Goal: Task Accomplishment & Management: Manage account settings

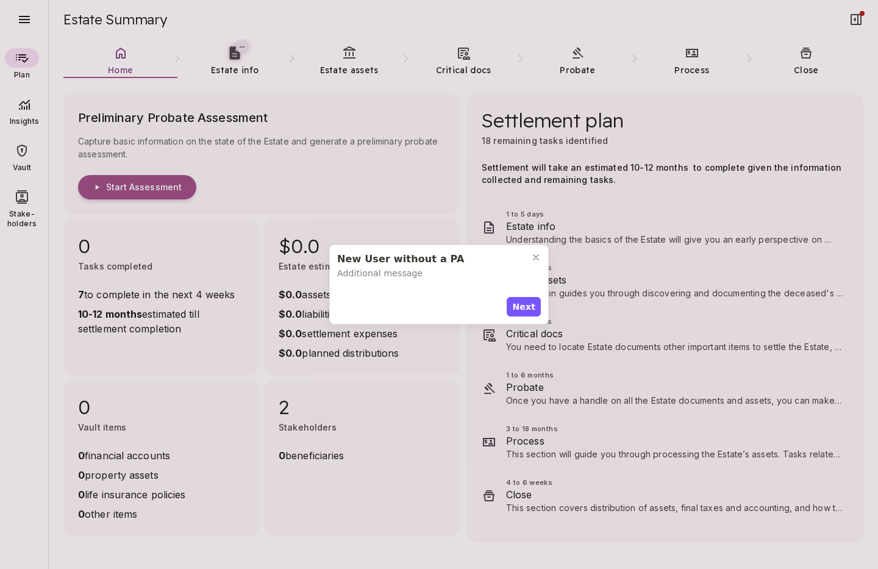
click at [525, 305] on span "Next" at bounding box center [523, 307] width 23 height 13
click at [527, 298] on span "Next" at bounding box center [523, 304] width 23 height 13
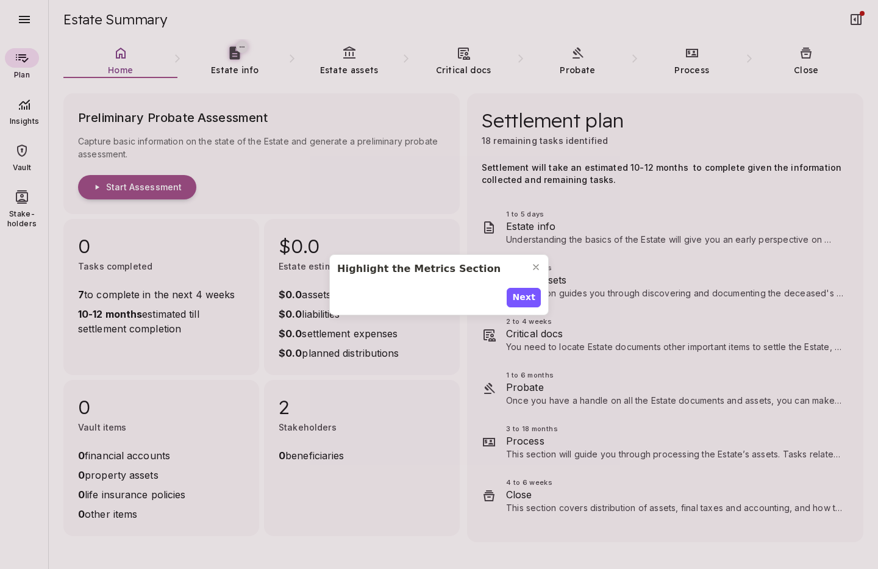
click at [527, 292] on span "Next" at bounding box center [523, 297] width 23 height 13
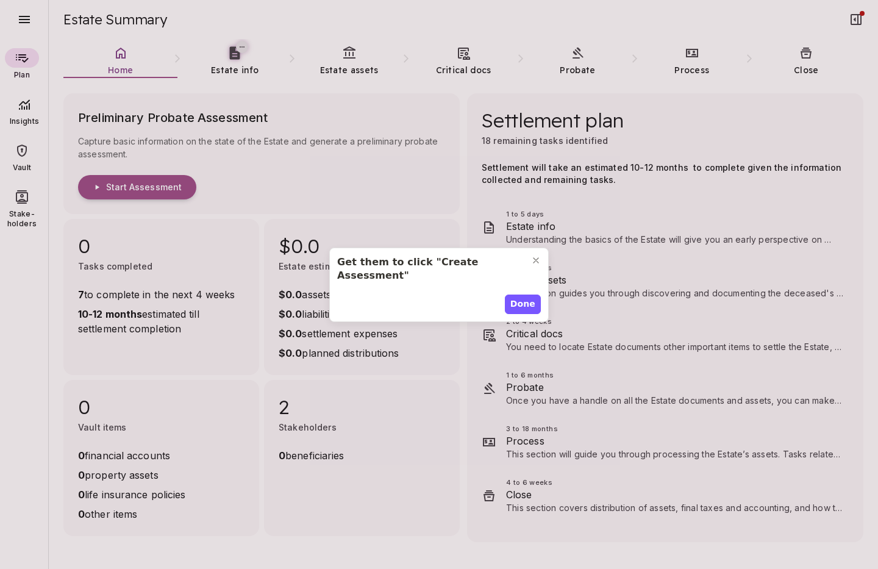
click at [527, 298] on span "Done" at bounding box center [522, 304] width 25 height 13
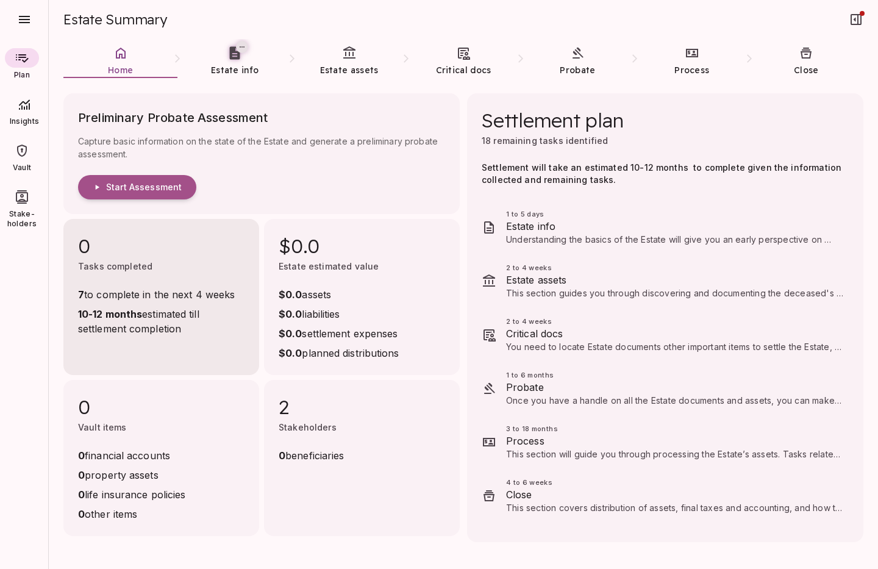
click at [171, 190] on span "Start Assessment" at bounding box center [144, 187] width 76 height 11
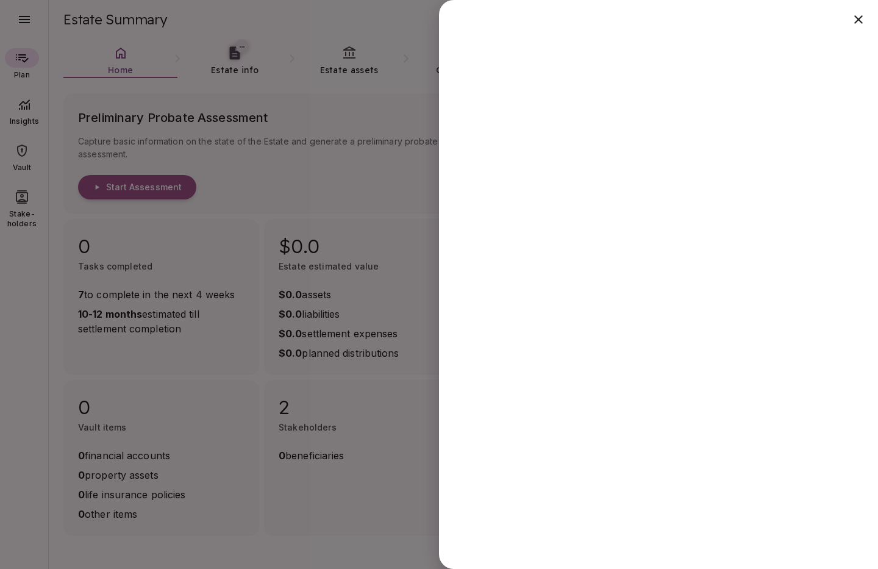
click at [318, 518] on div at bounding box center [439, 284] width 878 height 569
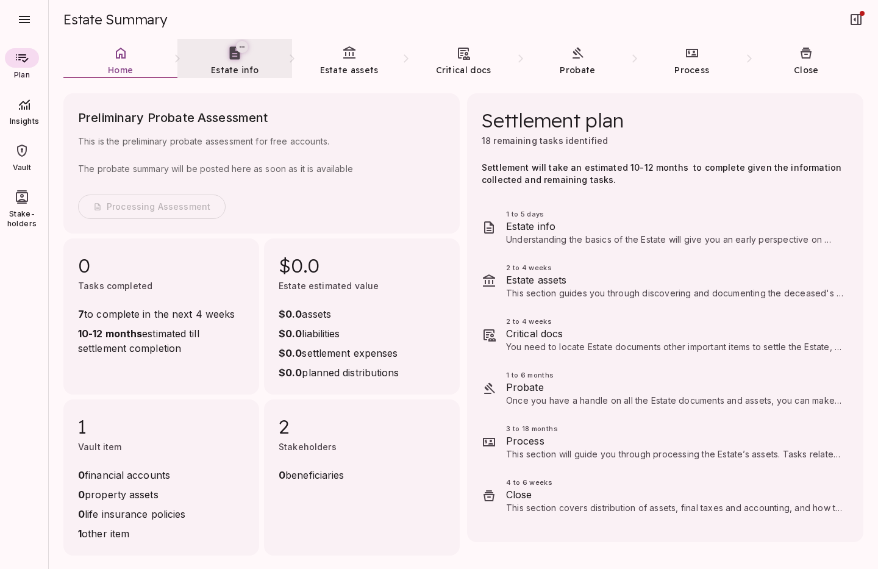
click at [227, 64] on span "Estate info" at bounding box center [235, 70] width 48 height 12
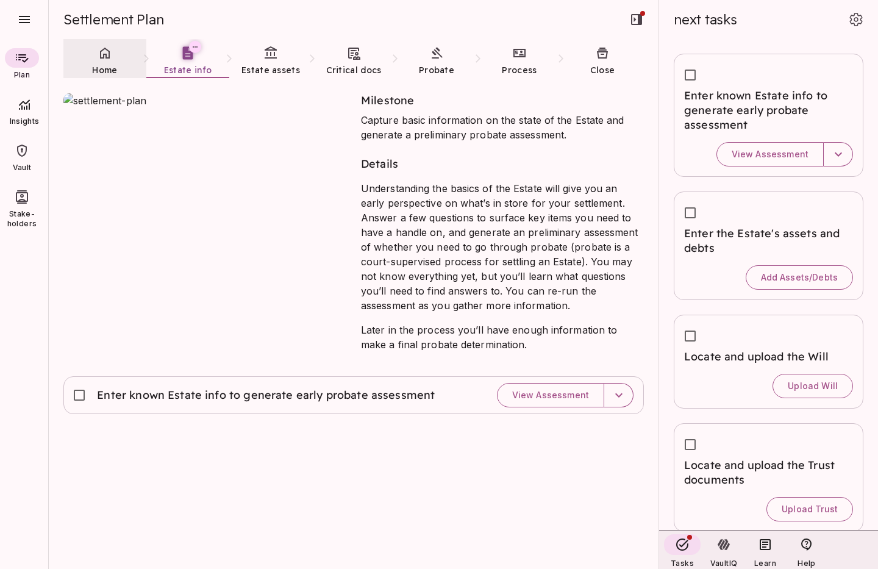
click at [108, 61] on link "Home" at bounding box center [104, 61] width 83 height 44
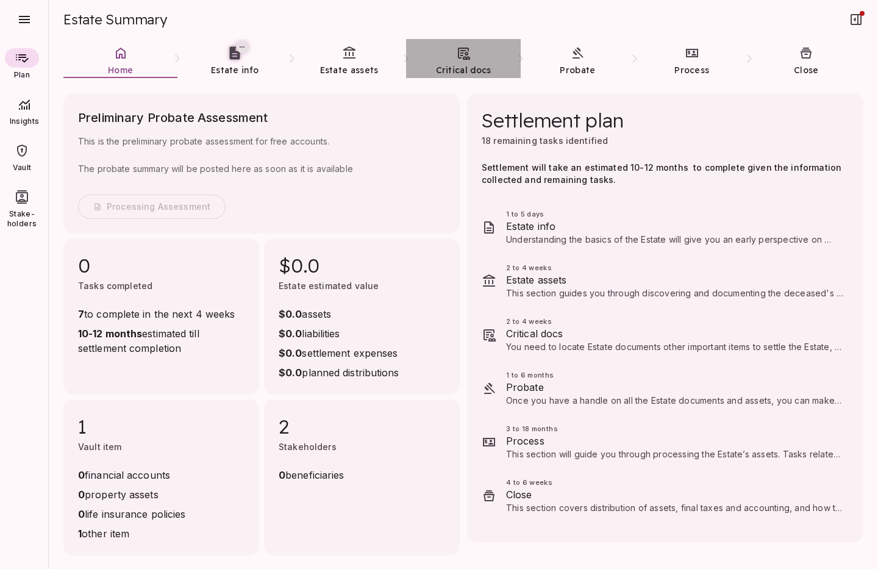
click at [463, 63] on link "Critical docs" at bounding box center [463, 61] width 114 height 44
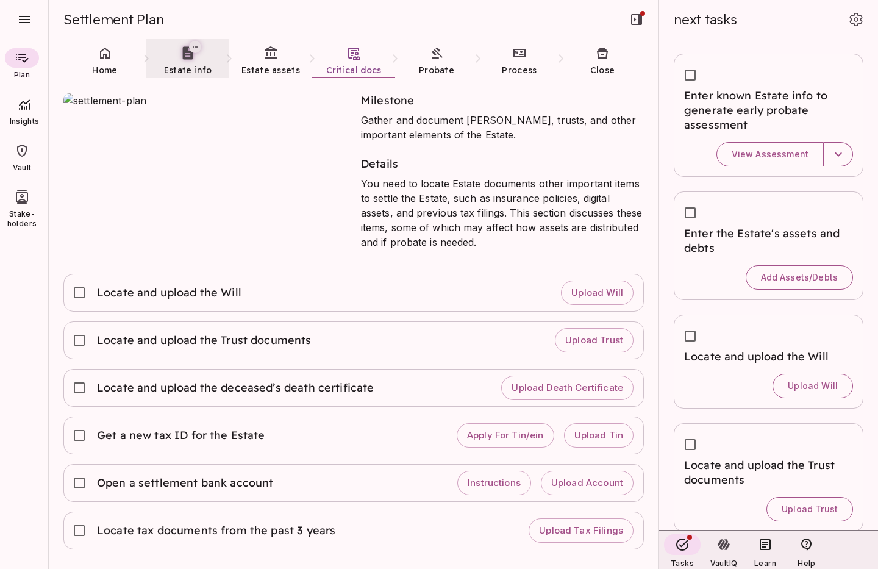
click at [184, 65] on span "Estate info" at bounding box center [188, 70] width 48 height 11
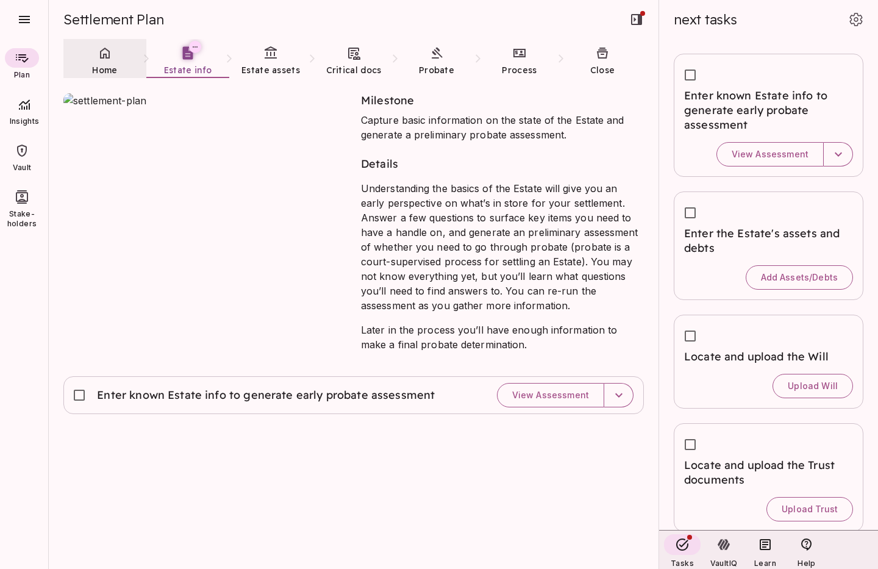
click at [107, 62] on link "Home" at bounding box center [104, 61] width 83 height 44
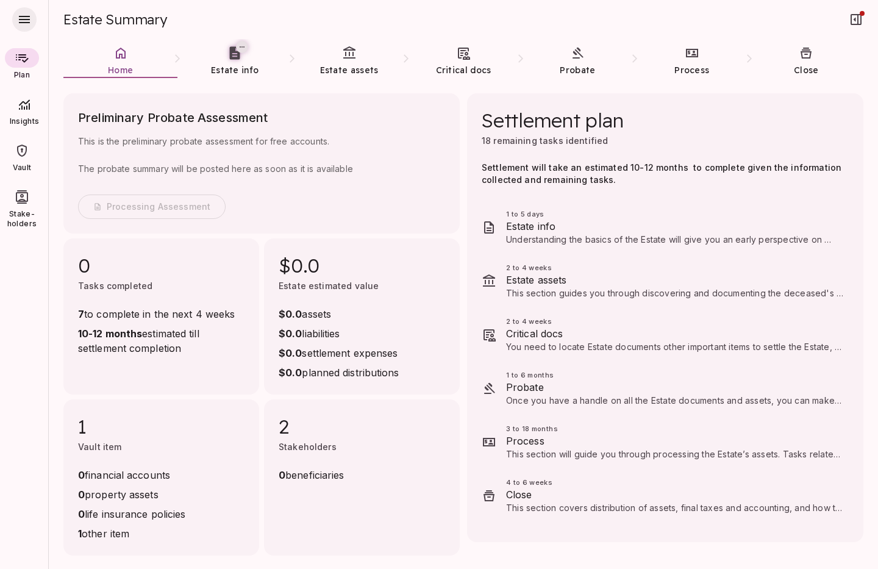
click at [28, 21] on icon "button" at bounding box center [24, 19] width 15 height 15
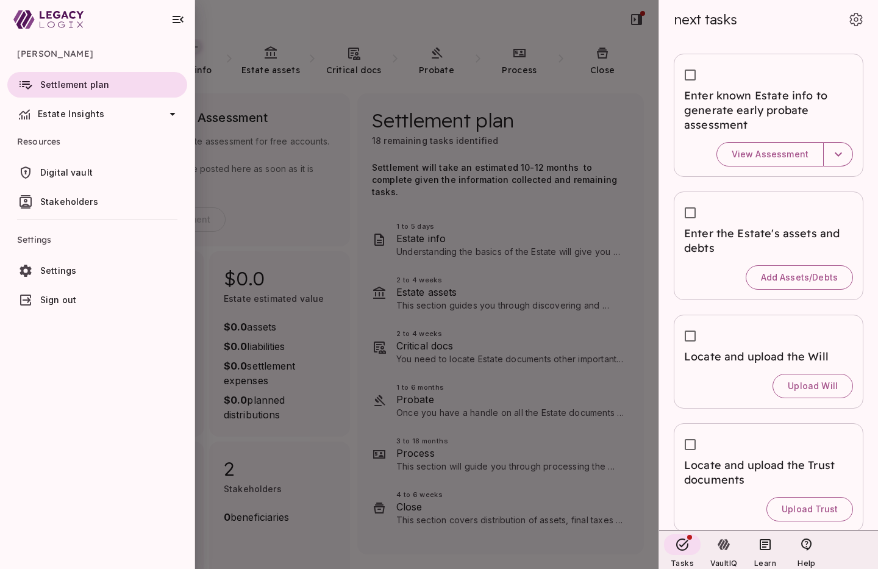
click at [73, 269] on span "Settings" at bounding box center [58, 270] width 36 height 10
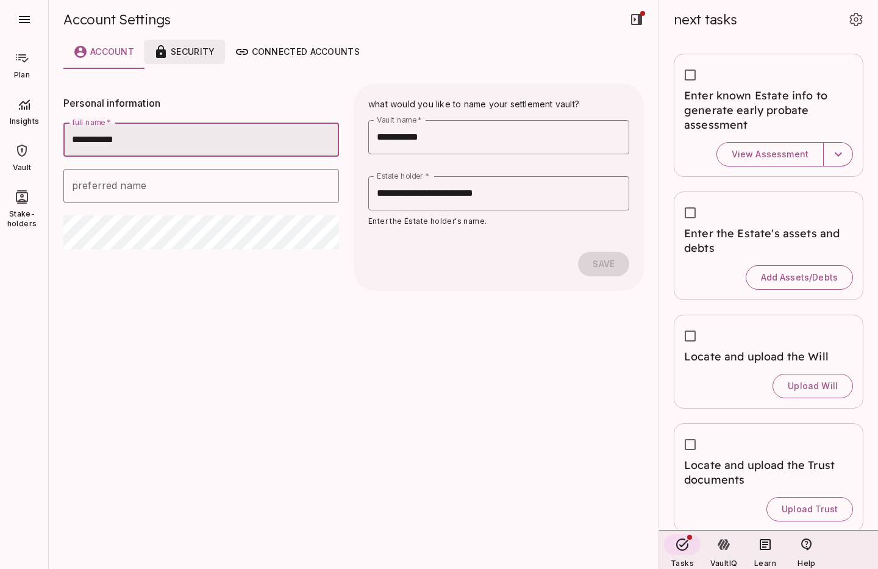
click at [197, 55] on div "Security" at bounding box center [184, 52] width 61 height 15
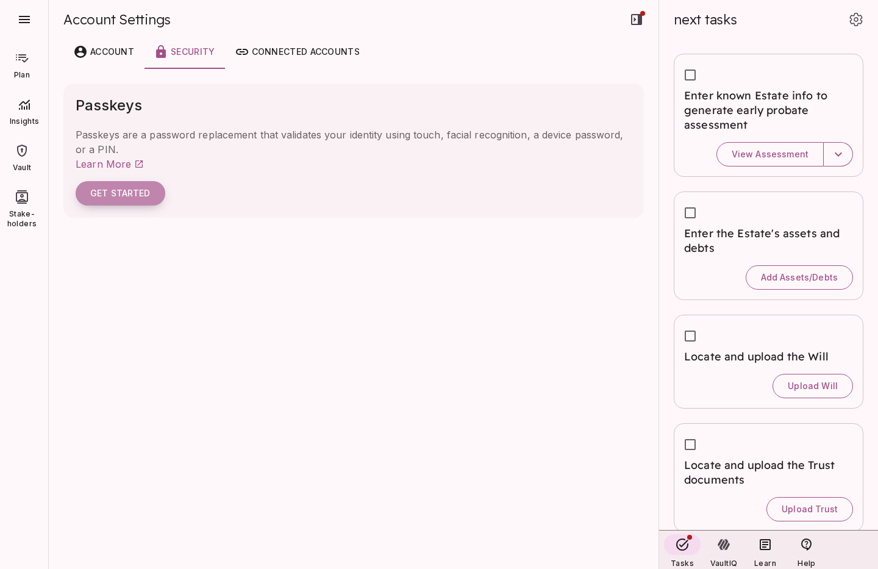
click at [125, 194] on button "Get Started" at bounding box center [121, 193] width 90 height 24
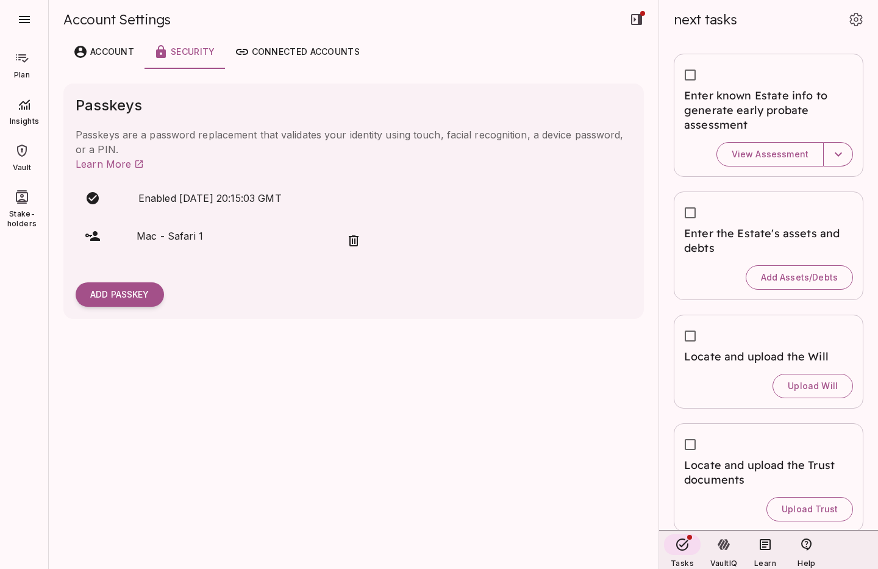
click at [23, 58] on icon at bounding box center [22, 58] width 13 height 9
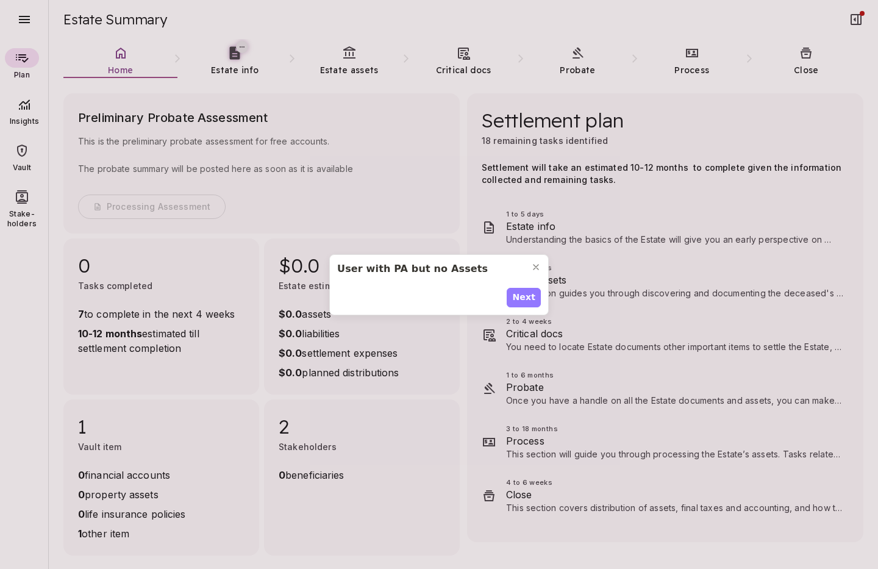
click at [527, 299] on span "Next" at bounding box center [523, 297] width 23 height 13
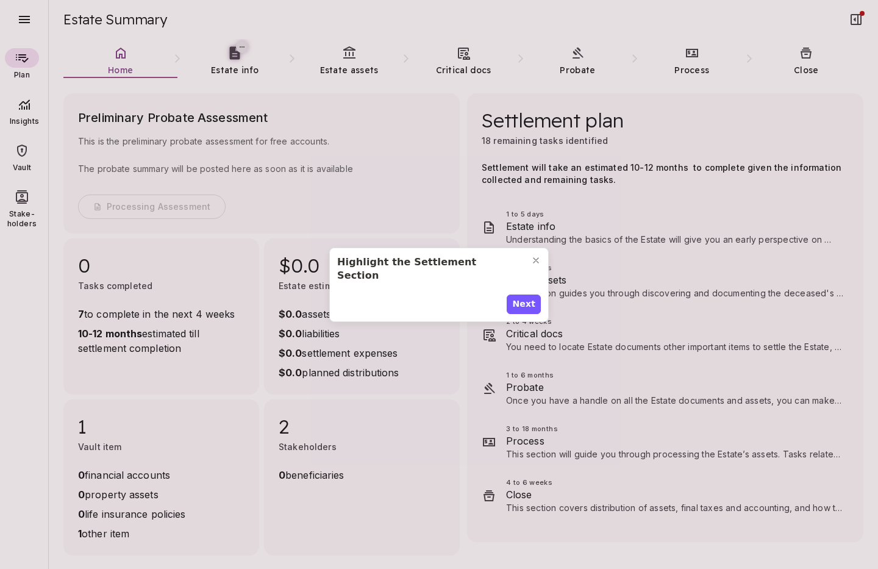
click at [527, 299] on span "Next" at bounding box center [523, 304] width 23 height 13
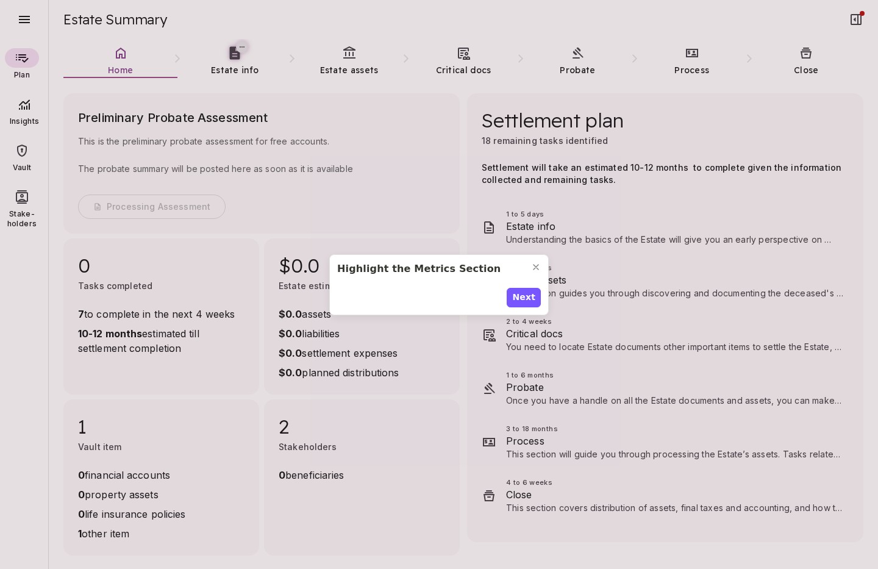
click at [527, 299] on span "Next" at bounding box center [523, 297] width 23 height 13
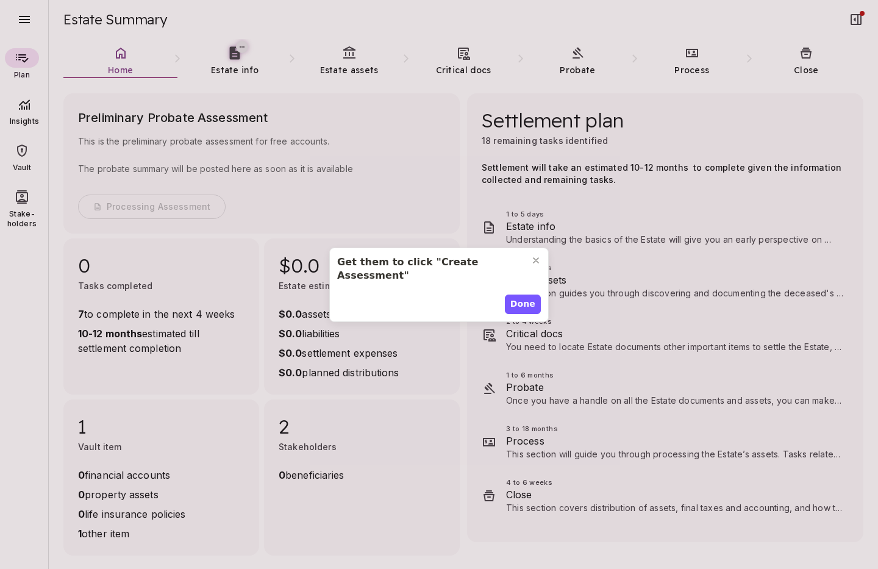
click at [527, 299] on span "Done" at bounding box center [522, 304] width 25 height 13
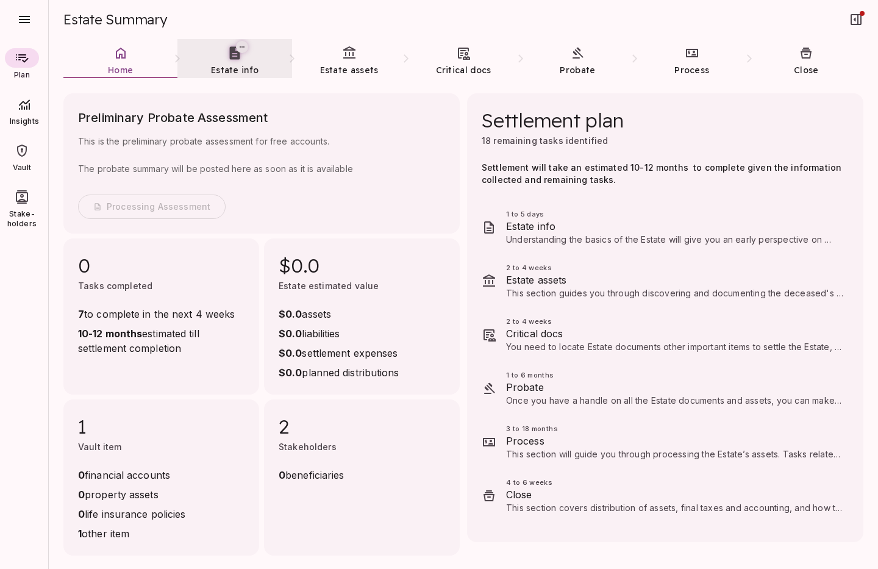
click at [233, 65] on span "Estate info" at bounding box center [235, 70] width 48 height 11
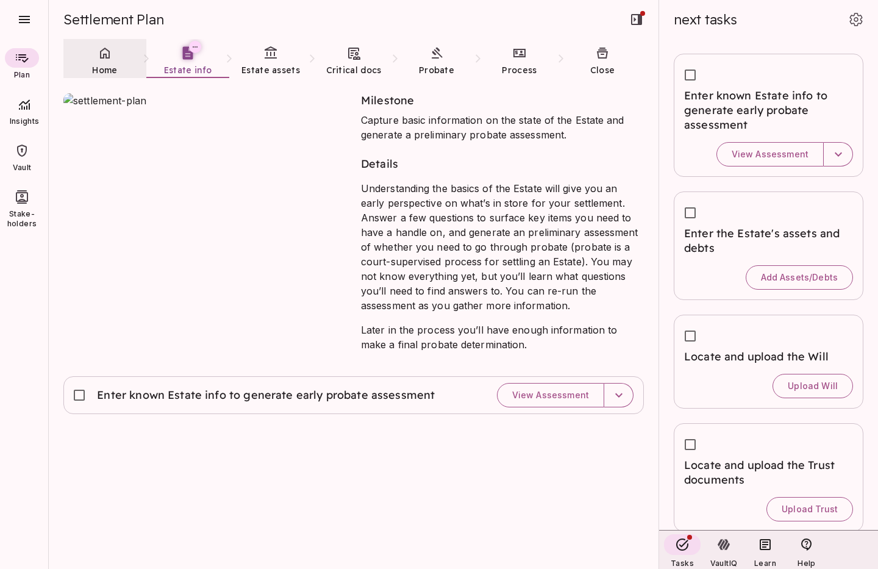
click at [108, 62] on link "Home" at bounding box center [104, 61] width 83 height 44
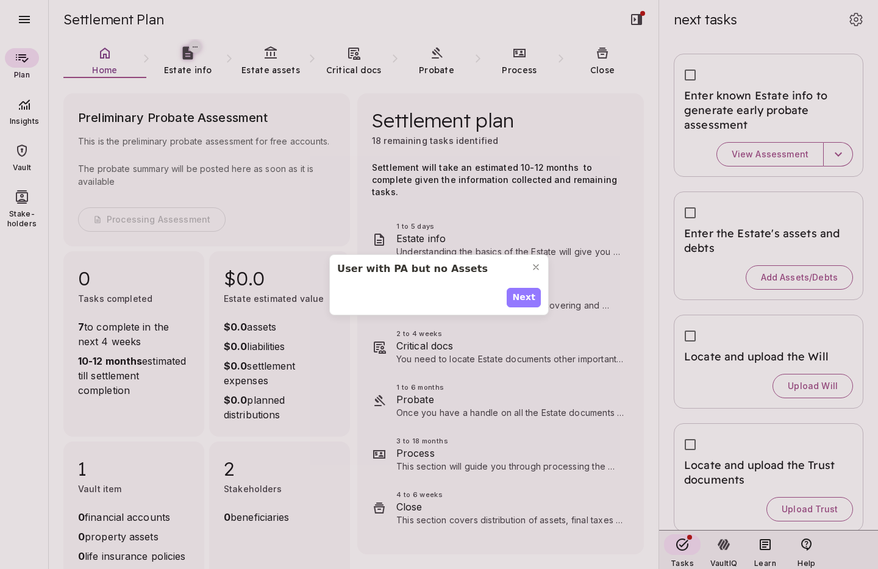
click at [522, 299] on span "Next" at bounding box center [523, 297] width 23 height 13
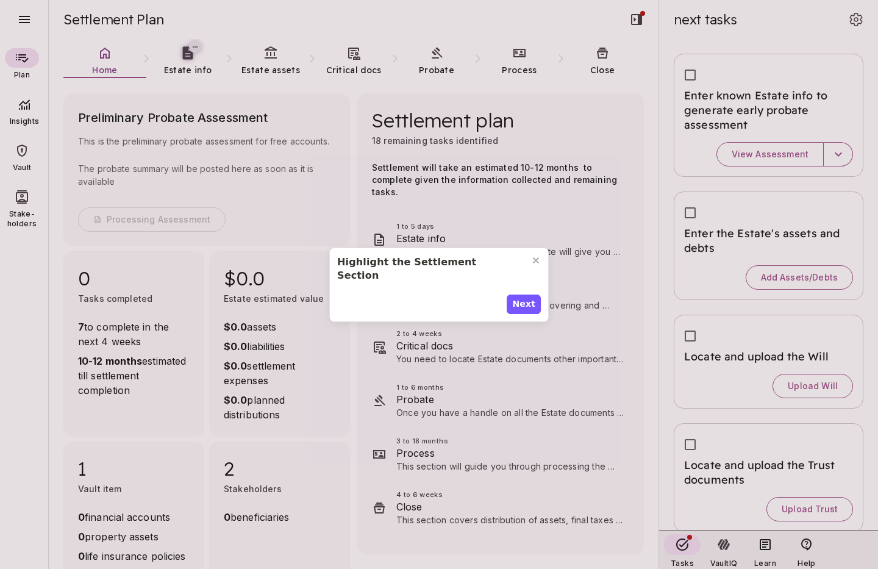
click at [522, 299] on span "Next" at bounding box center [523, 304] width 23 height 13
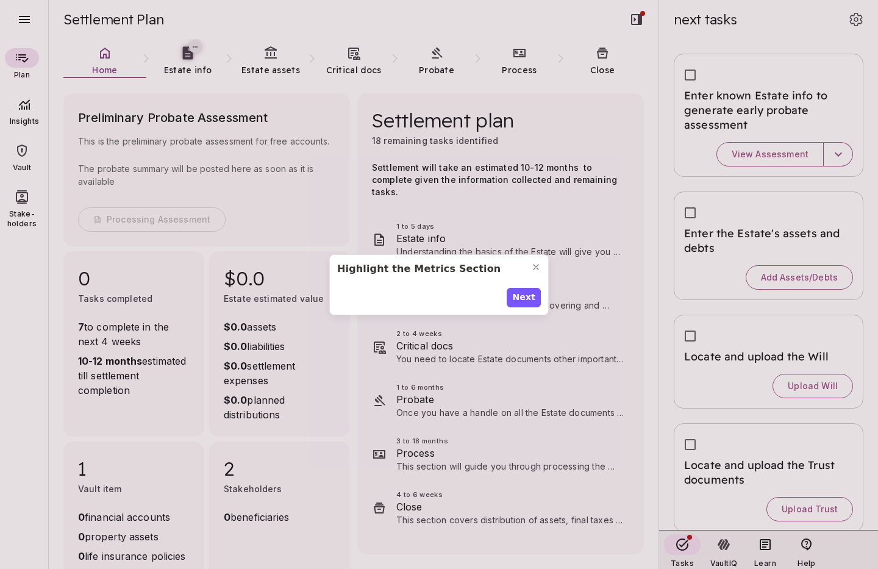
click at [522, 299] on span "Next" at bounding box center [523, 297] width 23 height 13
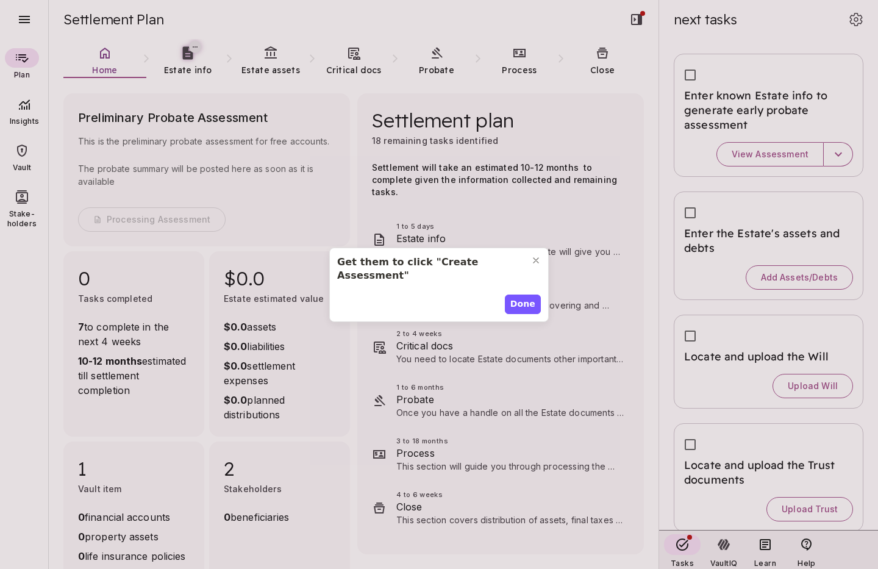
click at [522, 299] on span "Done" at bounding box center [522, 304] width 25 height 13
